Goal: Find contact information: Find contact information

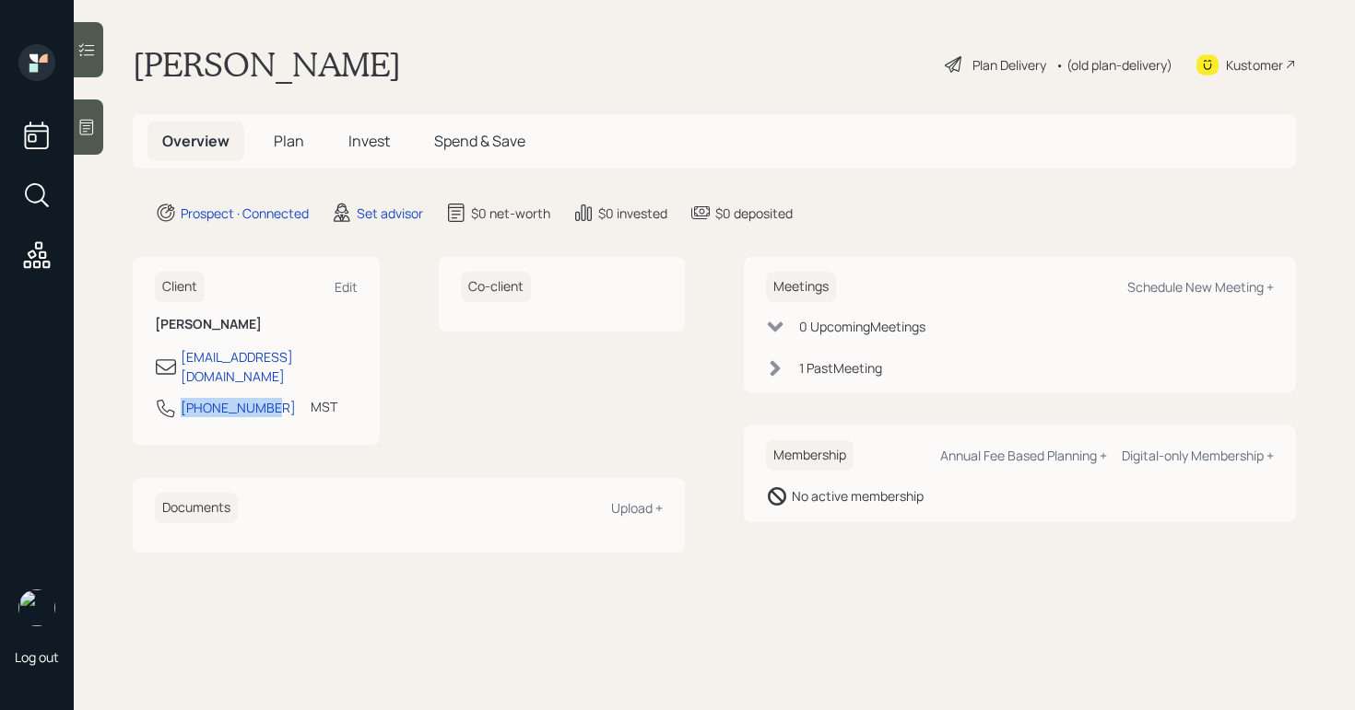
drag, startPoint x: 266, startPoint y: 395, endPoint x: 169, endPoint y: 393, distance: 97.7
click at [169, 397] on div "[PHONE_NUMBER] MST Currently 9:10 AM" at bounding box center [256, 413] width 203 height 33
copy div "[PHONE_NUMBER]"
